Goal: Find specific page/section: Find specific page/section

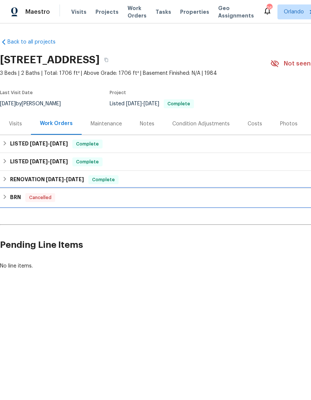
click at [17, 196] on h6 "BRN" at bounding box center [15, 197] width 11 height 9
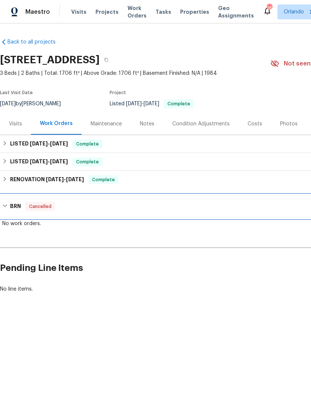
click at [15, 211] on div "BRN Cancelled" at bounding box center [210, 207] width 421 height 24
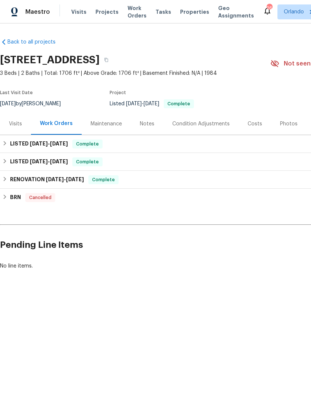
click at [144, 127] on div "Notes" at bounding box center [147, 123] width 15 height 7
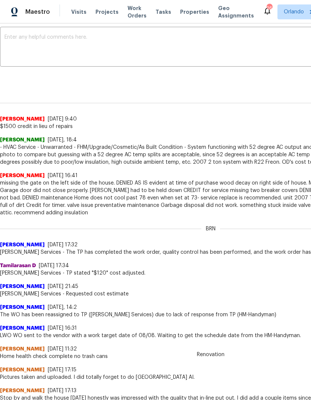
scroll to position [125, 0]
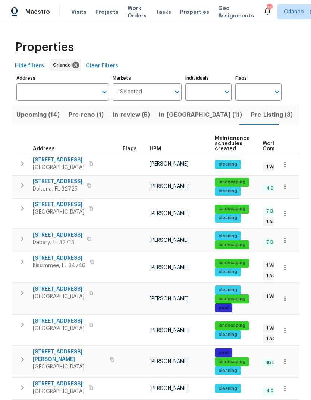
click at [45, 89] on input "Address" at bounding box center [56, 91] width 81 height 17
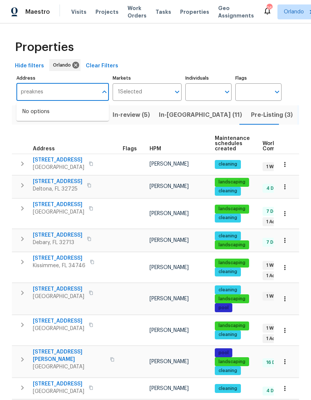
type input "preakness"
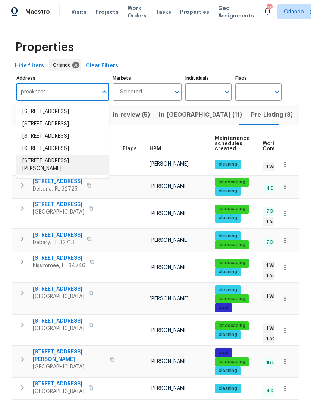
click at [30, 175] on li "6460 Preakness Dr Orlando FL 32818" at bounding box center [62, 165] width 92 height 20
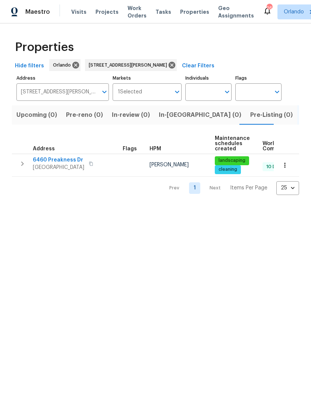
click at [44, 161] on span "6460 Preakness Dr" at bounding box center [58, 159] width 51 height 7
click at [288, 166] on icon "button" at bounding box center [284, 165] width 7 height 7
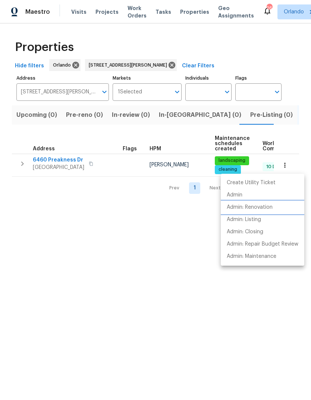
click at [271, 209] on p "Admin: Renovation" at bounding box center [249, 208] width 46 height 8
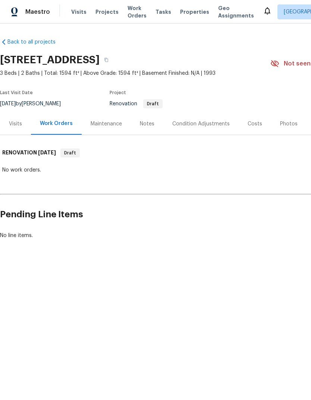
click at [16, 129] on div "Visits" at bounding box center [15, 124] width 31 height 22
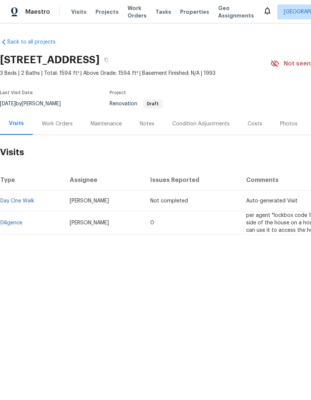
click at [13, 223] on link "Diligence" at bounding box center [11, 222] width 22 height 5
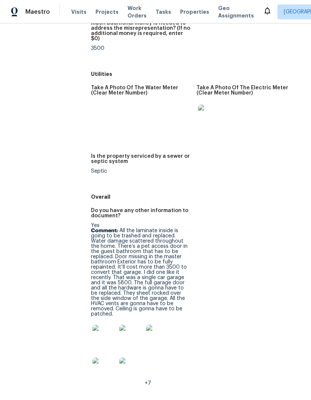
scroll to position [1284, 0]
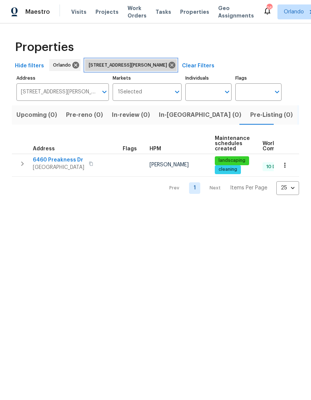
click at [171, 63] on icon at bounding box center [171, 65] width 7 height 7
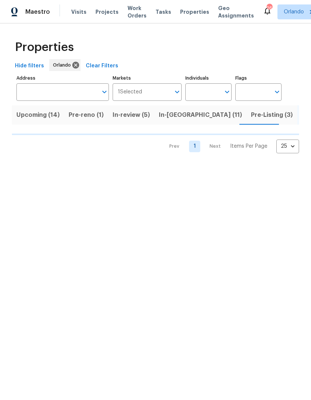
click at [201, 88] on input "Individuals" at bounding box center [202, 91] width 35 height 17
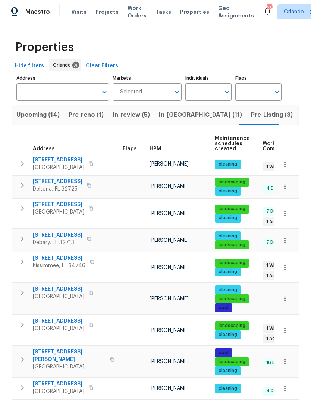
click at [112, 359] on tr "3230 Buck Hill Pl Orlando, FL 32817 Austin Jones pool landscaping cleaning 16 D…" at bounding box center [203, 362] width 382 height 32
click at [203, 94] on input "Individuals" at bounding box center [202, 91] width 35 height 17
type input "Caleb hurst"
click at [197, 114] on input "checkbox" at bounding box center [199, 116] width 16 height 16
click at [297, 114] on button "Listed (65)" at bounding box center [317, 114] width 41 height 19
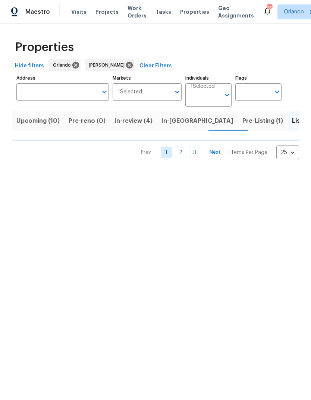
click at [238, 114] on button "Pre-Listing (1)" at bounding box center [263, 120] width 50 height 19
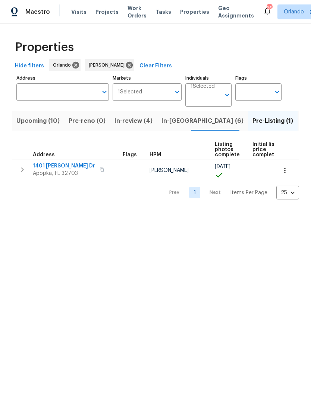
click at [31, 126] on span "Upcoming (10)" at bounding box center [37, 121] width 43 height 10
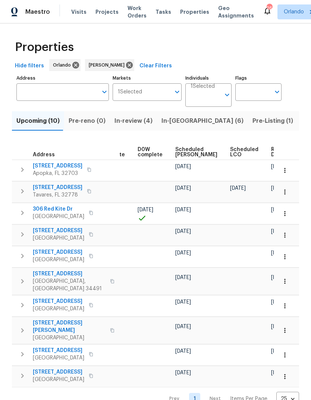
scroll to position [0, 194]
click at [271, 152] on span "Ready Date" at bounding box center [279, 152] width 16 height 10
